Goal: Entertainment & Leisure: Consume media (video, audio)

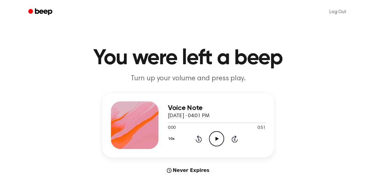
click at [219, 139] on icon "Play Audio" at bounding box center [216, 138] width 15 height 15
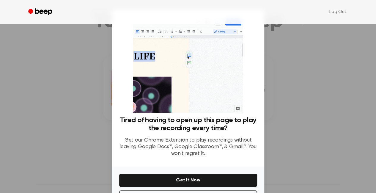
scroll to position [23, 0]
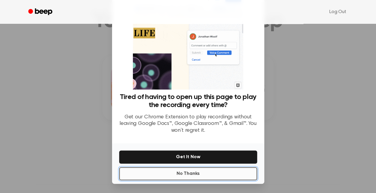
click at [195, 176] on button "No Thanks" at bounding box center [188, 173] width 138 height 13
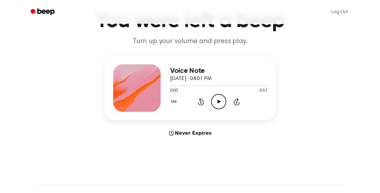
scroll to position [0, 0]
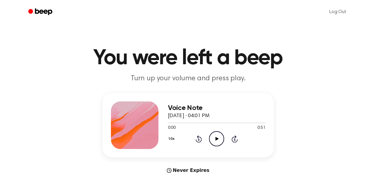
click at [215, 142] on icon "Play Audio" at bounding box center [216, 138] width 15 height 15
click at [217, 140] on icon "Play Audio" at bounding box center [216, 138] width 15 height 15
click at [212, 141] on icon "Pause Audio" at bounding box center [216, 138] width 15 height 15
click at [198, 138] on icon at bounding box center [198, 139] width 1 height 2
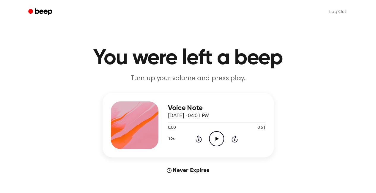
click at [220, 138] on icon "Play Audio" at bounding box center [216, 138] width 15 height 15
click at [213, 139] on icon "Play Audio" at bounding box center [216, 138] width 15 height 15
